Goal: Transaction & Acquisition: Subscribe to service/newsletter

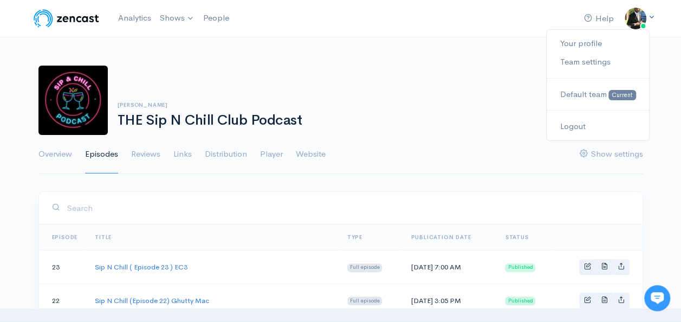
click at [651, 17] on icon at bounding box center [651, 17] width 7 height 7
click at [578, 40] on link "Your profile" at bounding box center [598, 43] width 102 height 19
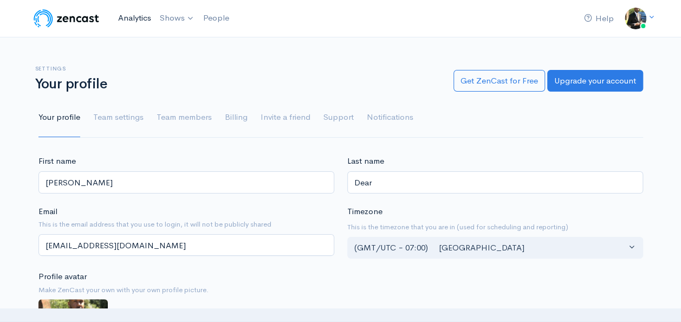
click at [119, 16] on link "Analytics" at bounding box center [135, 18] width 42 height 23
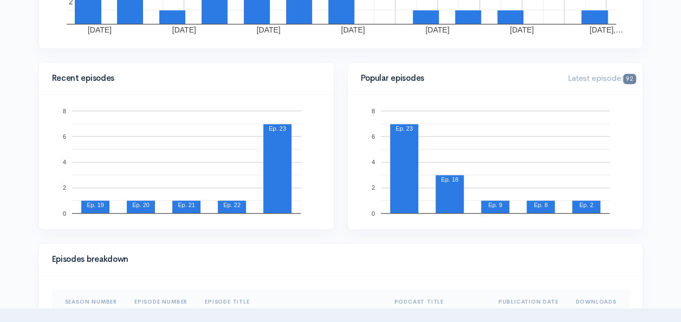
scroll to position [85, 0]
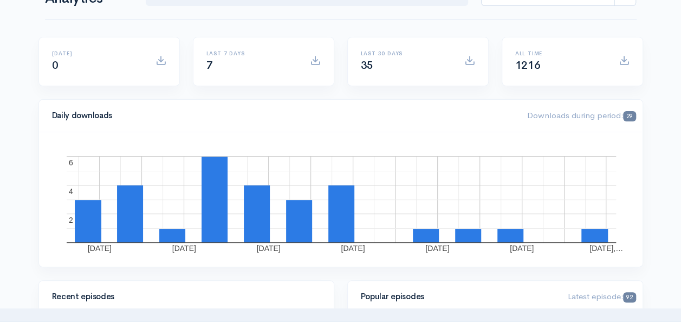
click at [624, 69] on div "All time 1216" at bounding box center [572, 61] width 127 height 22
click at [625, 56] on span at bounding box center [624, 60] width 11 height 11
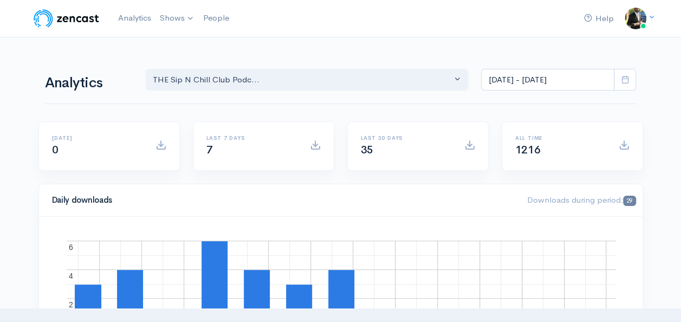
click at [87, 23] on img at bounding box center [66, 19] width 69 height 22
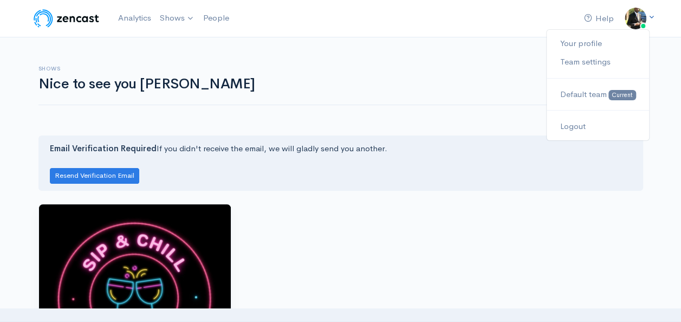
click at [648, 14] on icon at bounding box center [651, 17] width 7 height 7
click at [594, 64] on link "Team settings" at bounding box center [598, 62] width 102 height 19
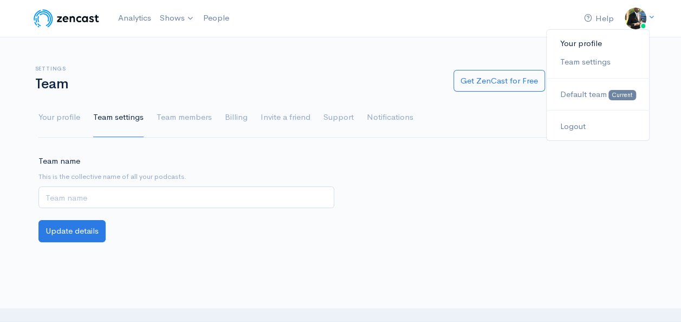
click at [609, 46] on link "Your profile" at bounding box center [598, 43] width 102 height 19
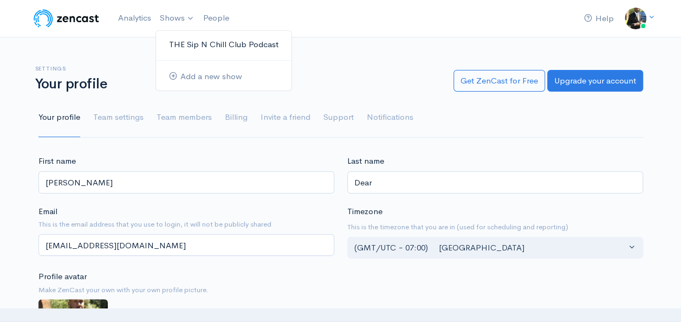
click at [196, 41] on link "THE Sip N Chill Club Podcast" at bounding box center [223, 44] width 135 height 19
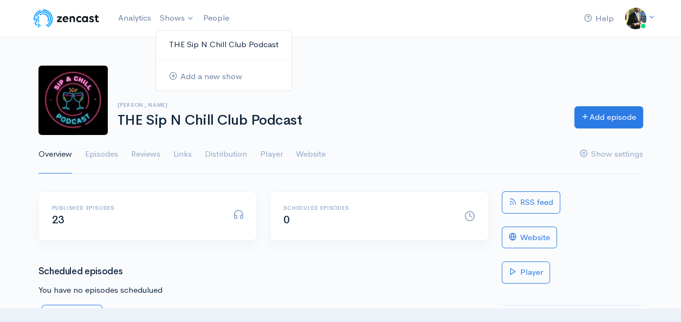
click at [190, 38] on link "THE Sip N Chill Club Podcast" at bounding box center [223, 44] width 135 height 19
click at [132, 14] on link "Analytics" at bounding box center [135, 18] width 42 height 23
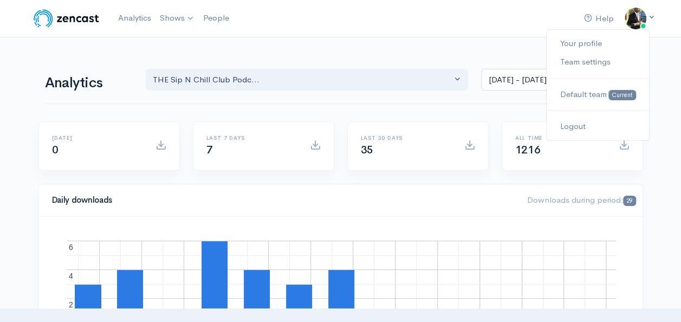
click at [635, 14] on img at bounding box center [636, 19] width 22 height 22
click at [578, 49] on link "Your profile" at bounding box center [598, 43] width 102 height 19
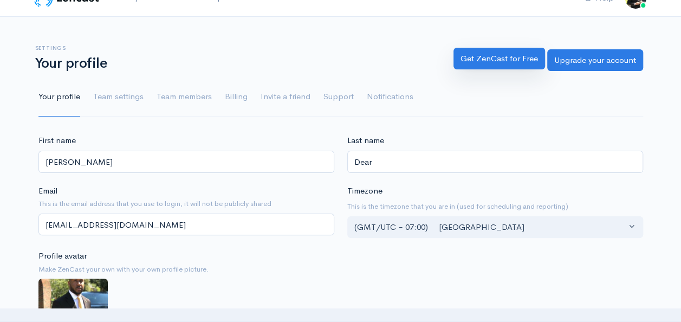
scroll to position [22, 0]
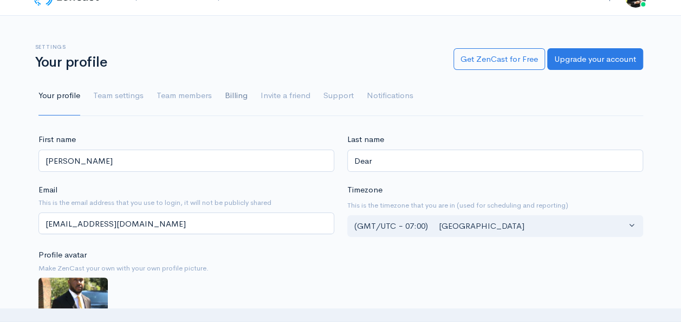
click at [232, 96] on link "Billing" at bounding box center [236, 95] width 23 height 39
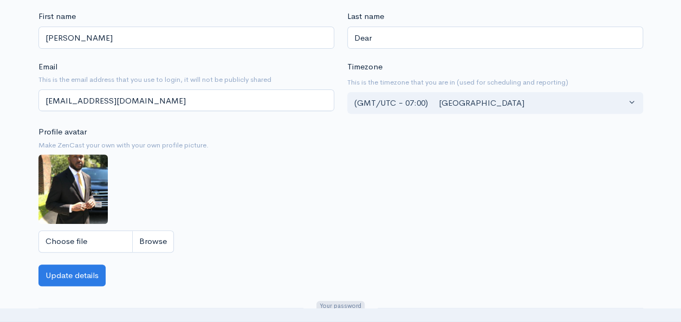
scroll to position [215, 0]
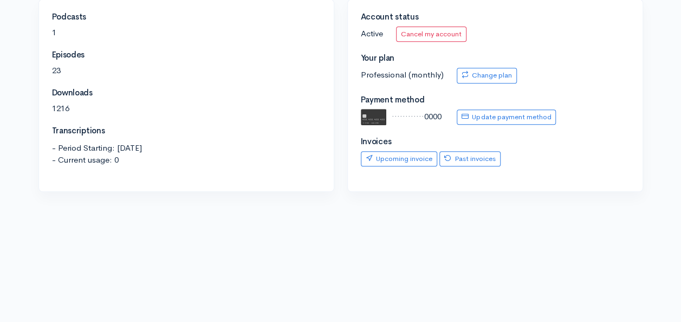
scroll to position [219, 0]
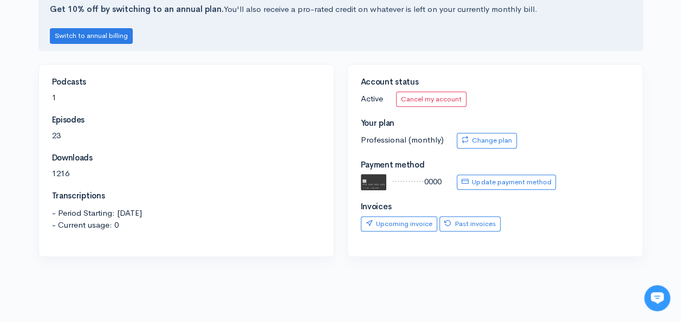
click at [500, 146] on div "Account status Active Cancel my account End or pause your podcast × You can pau…" at bounding box center [495, 160] width 295 height 192
click at [492, 143] on link "Change plan" at bounding box center [487, 141] width 60 height 16
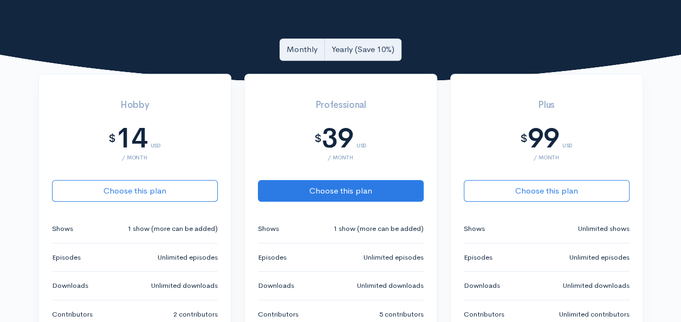
scroll to position [260, 0]
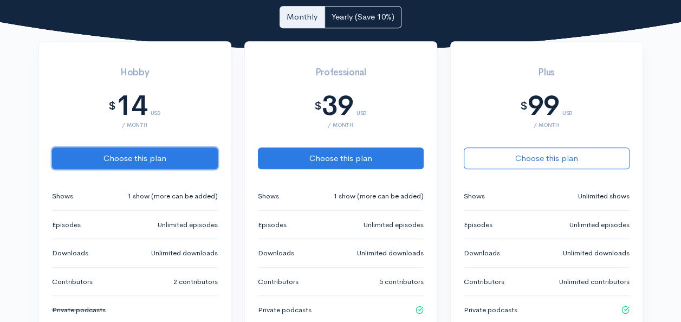
click at [119, 154] on button "Choose this plan" at bounding box center [135, 158] width 166 height 22
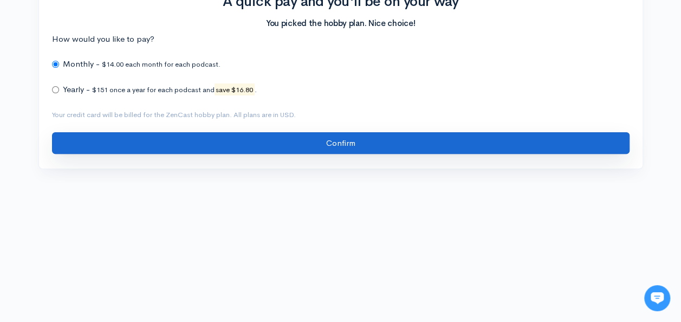
click at [295, 139] on input "Confirm" at bounding box center [341, 143] width 578 height 22
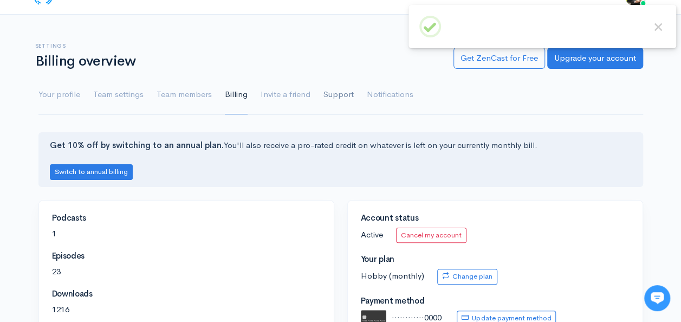
scroll to position [108, 0]
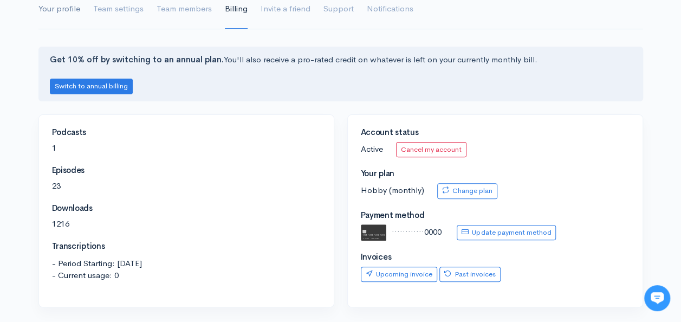
click at [72, 15] on link "Your profile" at bounding box center [59, 9] width 42 height 39
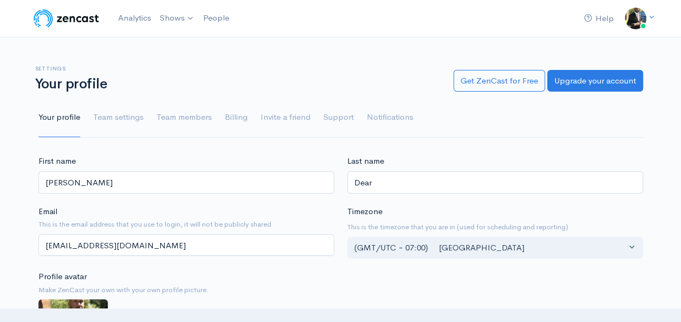
click at [61, 27] on img at bounding box center [66, 19] width 69 height 22
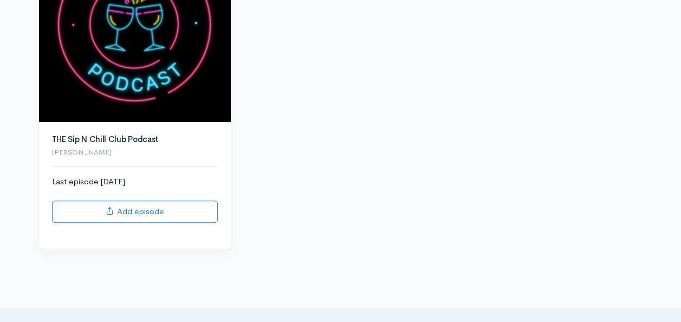
scroll to position [282, 0]
